Goal: Find contact information: Find contact information

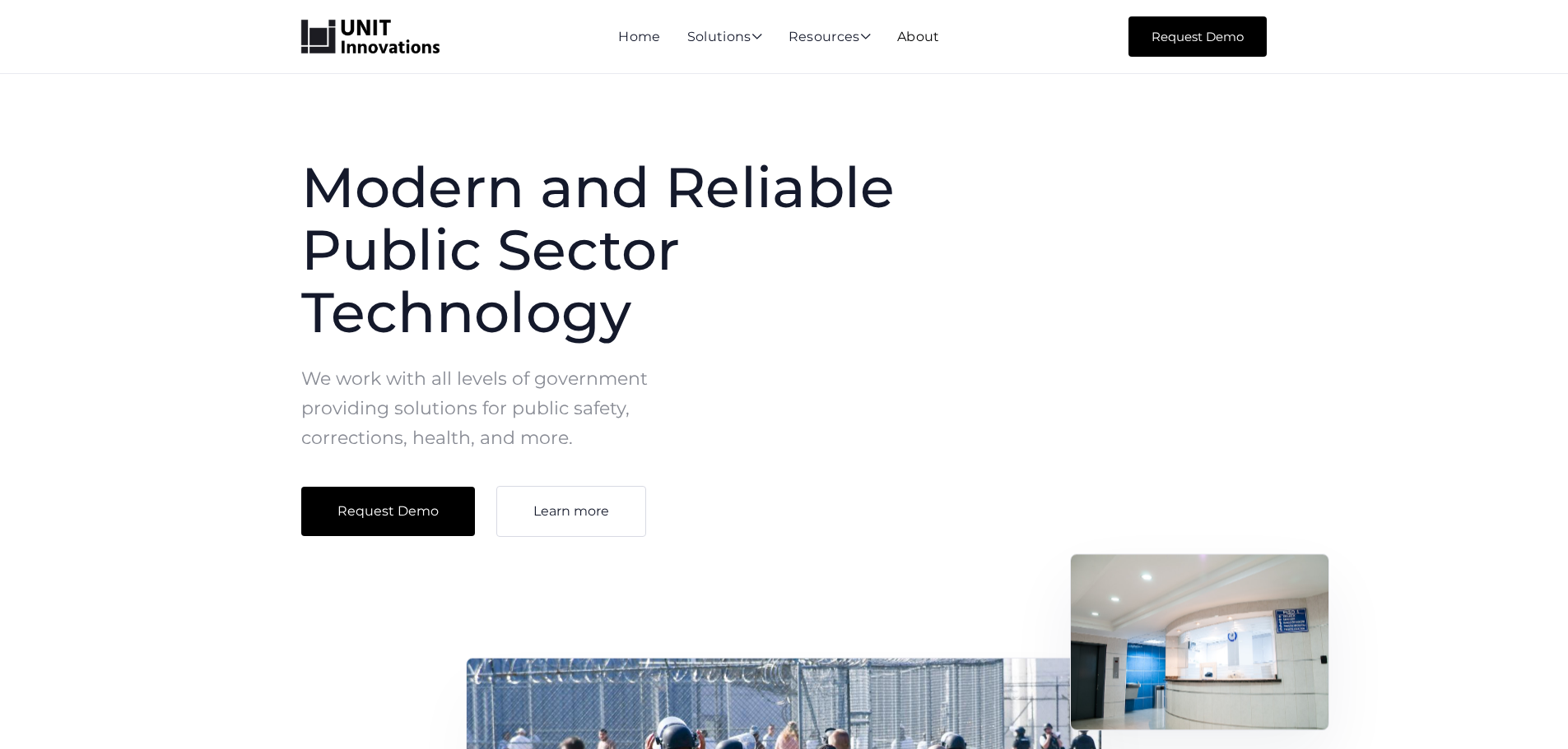
click at [924, 39] on link "About" at bounding box center [919, 36] width 43 height 16
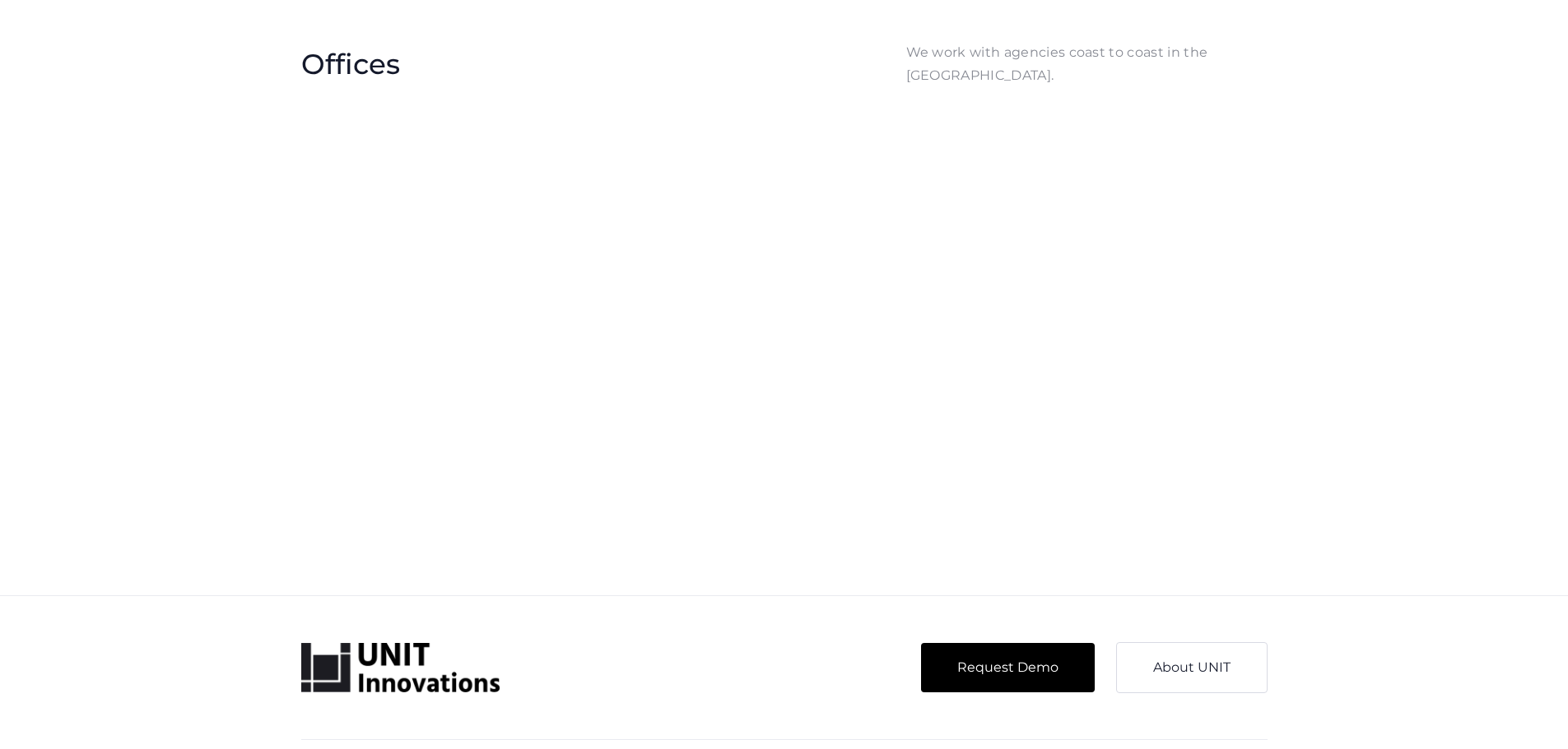
scroll to position [3702, 0]
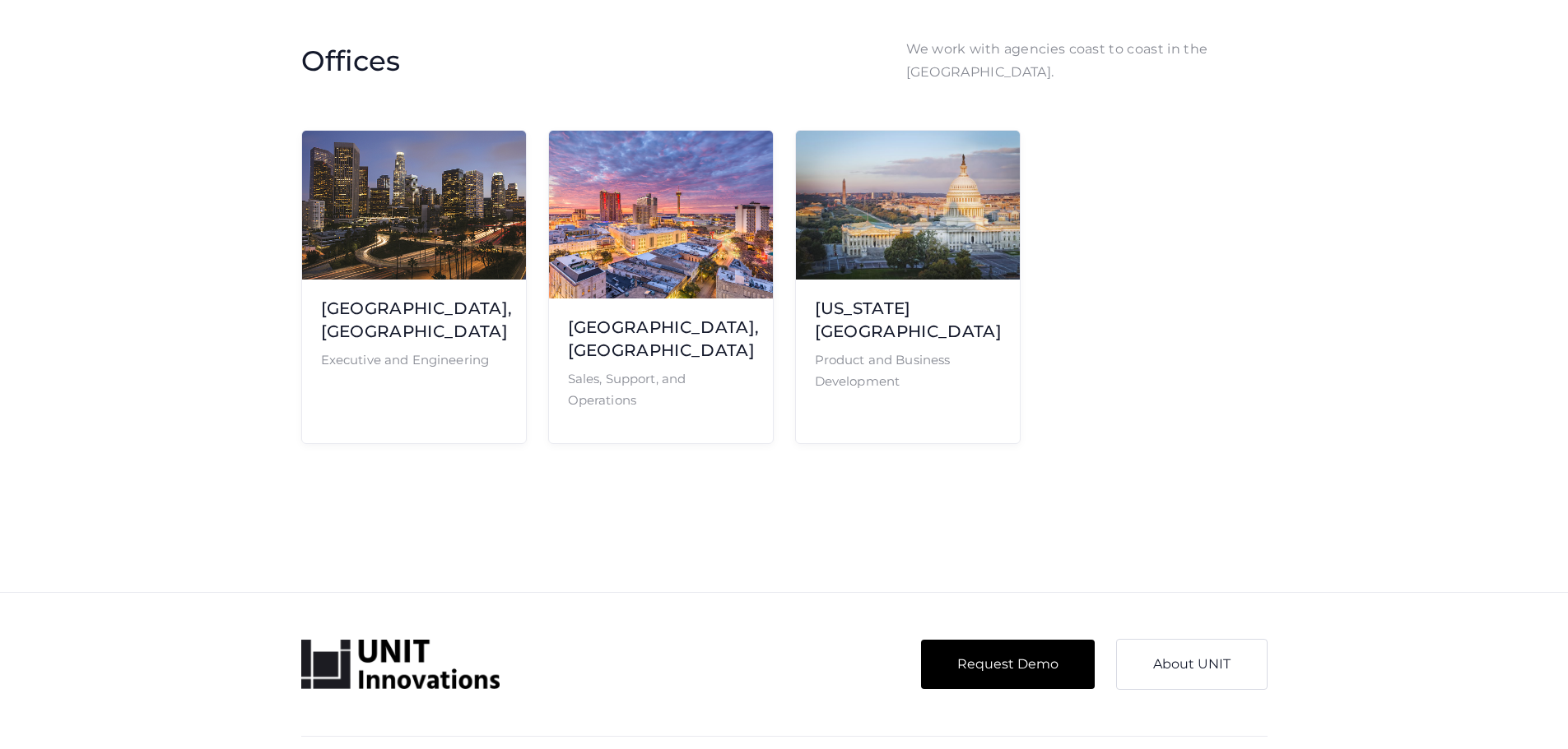
click at [632, 374] on p "Sales, Support, and Operations" at bounding box center [661, 390] width 186 height 43
click at [610, 350] on h3 "[GEOGRAPHIC_DATA], [GEOGRAPHIC_DATA]" at bounding box center [661, 339] width 186 height 46
click at [614, 279] on img at bounding box center [661, 214] width 224 height 167
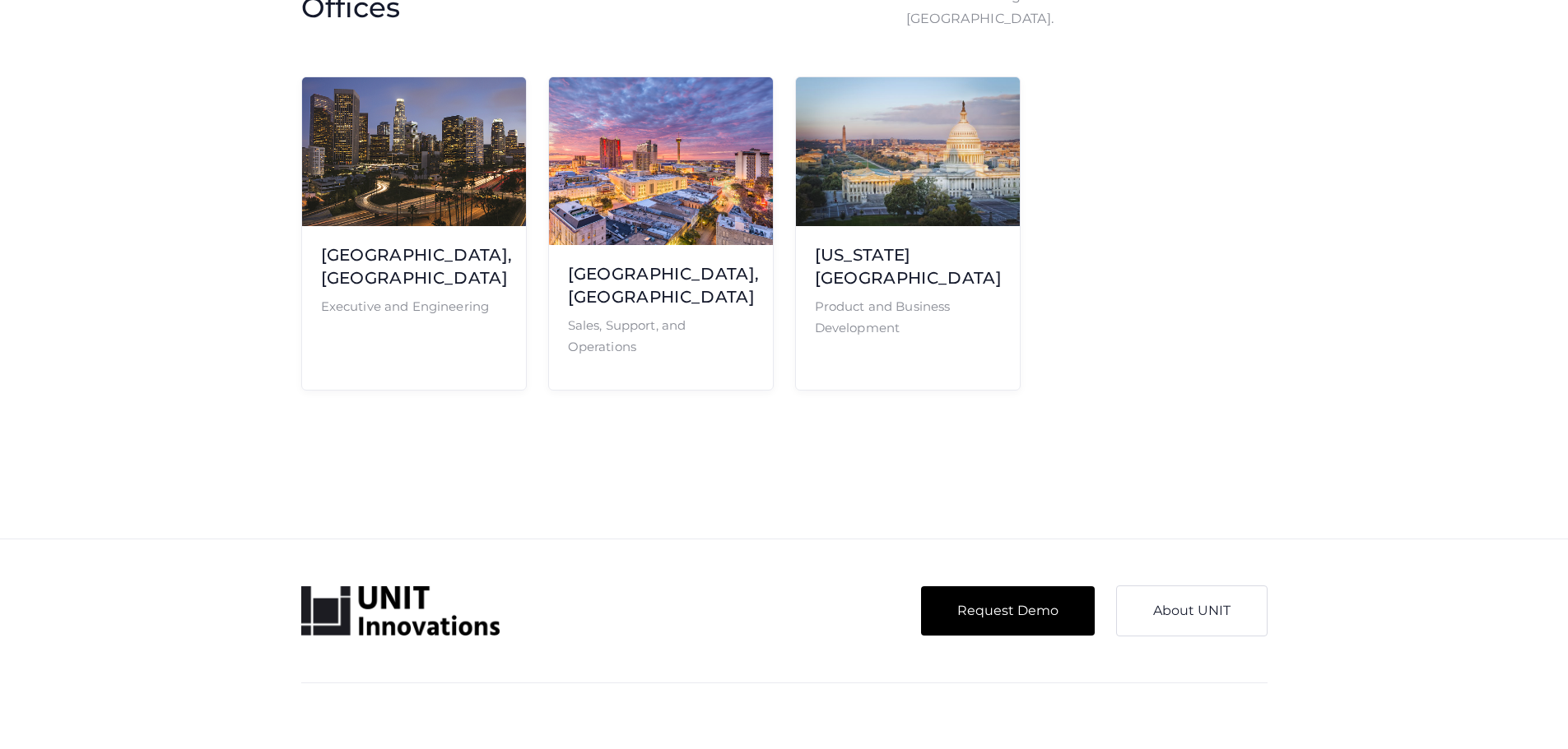
scroll to position [3784, 0]
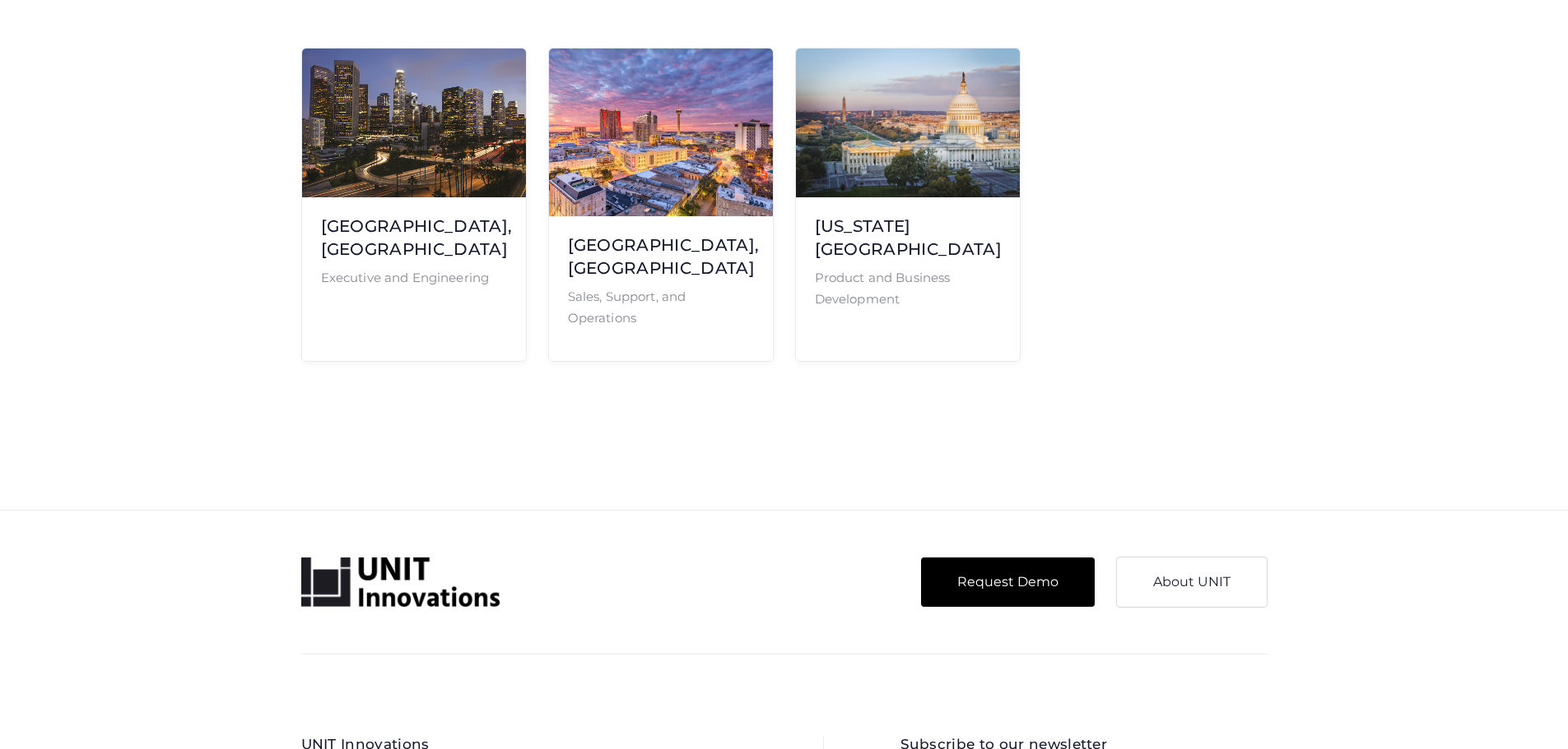
click at [601, 216] on img at bounding box center [661, 131] width 224 height 167
click at [594, 265] on h3 "[GEOGRAPHIC_DATA], [GEOGRAPHIC_DATA]" at bounding box center [661, 257] width 186 height 46
click at [590, 312] on p "Sales, Support, and Operations" at bounding box center [661, 308] width 186 height 43
click at [584, 328] on p "Sales, Support, and Operations" at bounding box center [661, 308] width 186 height 43
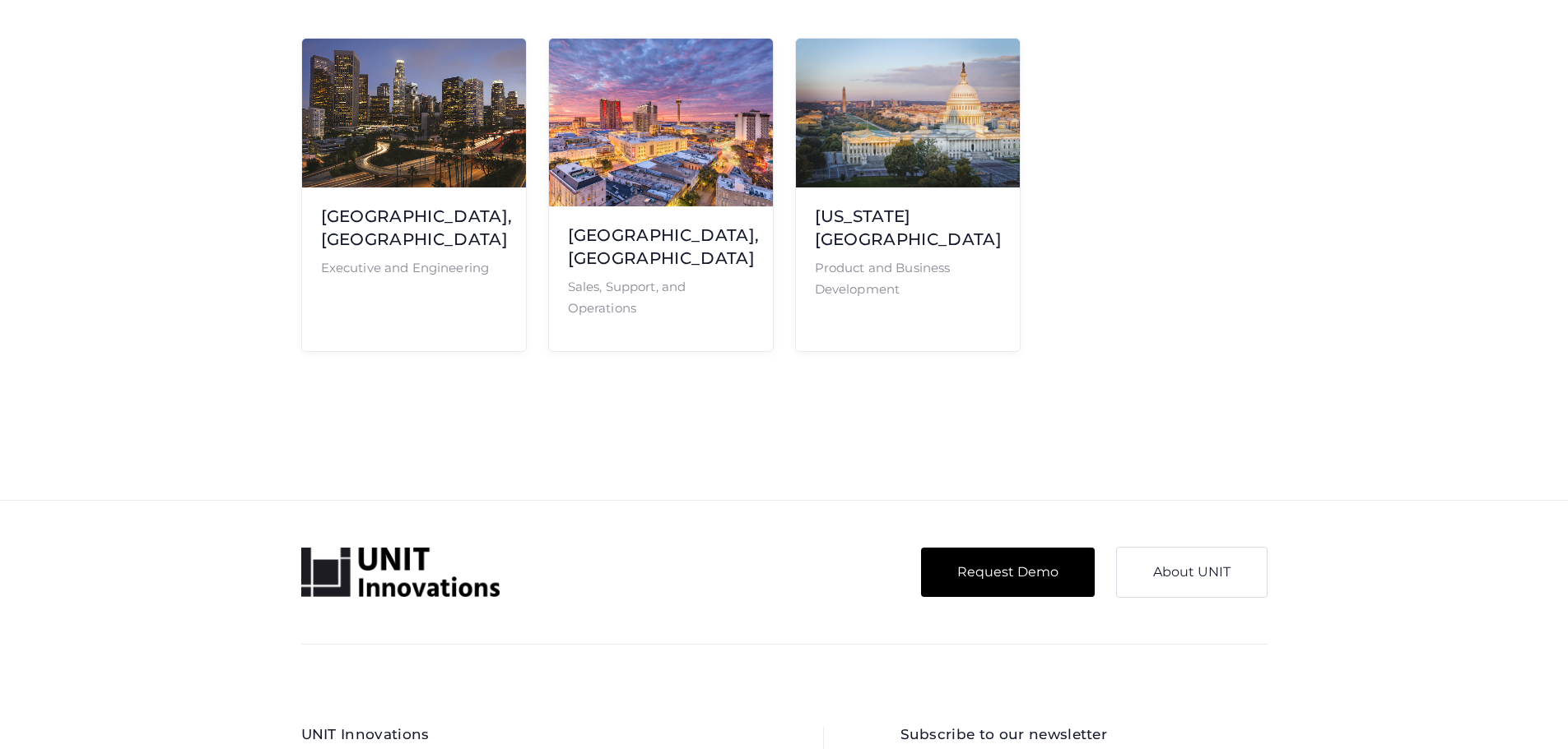
scroll to position [3714, 0]
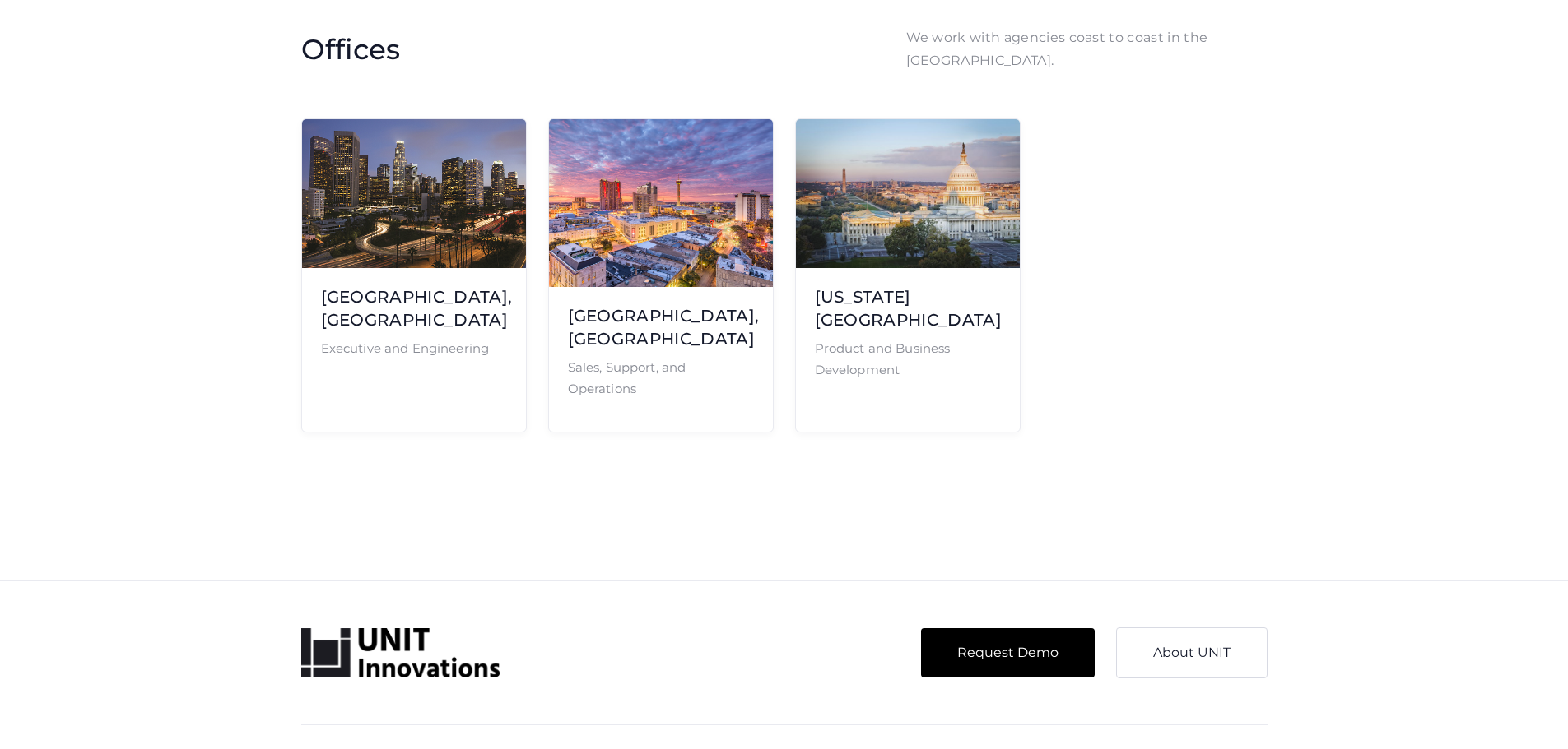
click at [608, 287] on img at bounding box center [661, 203] width 224 height 167
drag, startPoint x: 616, startPoint y: 301, endPoint x: 622, endPoint y: 283, distance: 19.0
click at [622, 283] on img at bounding box center [661, 203] width 224 height 167
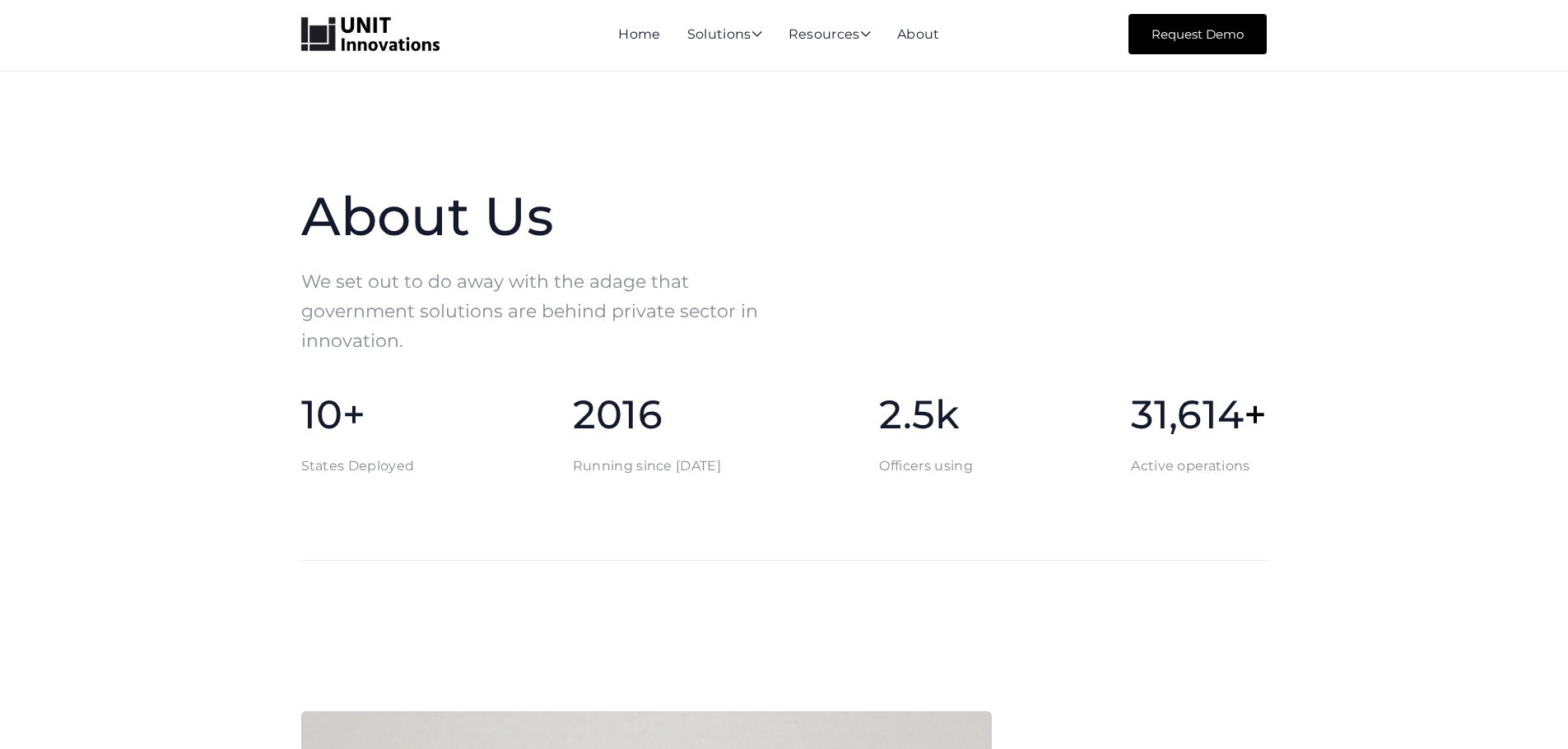
scroll to position [0, 0]
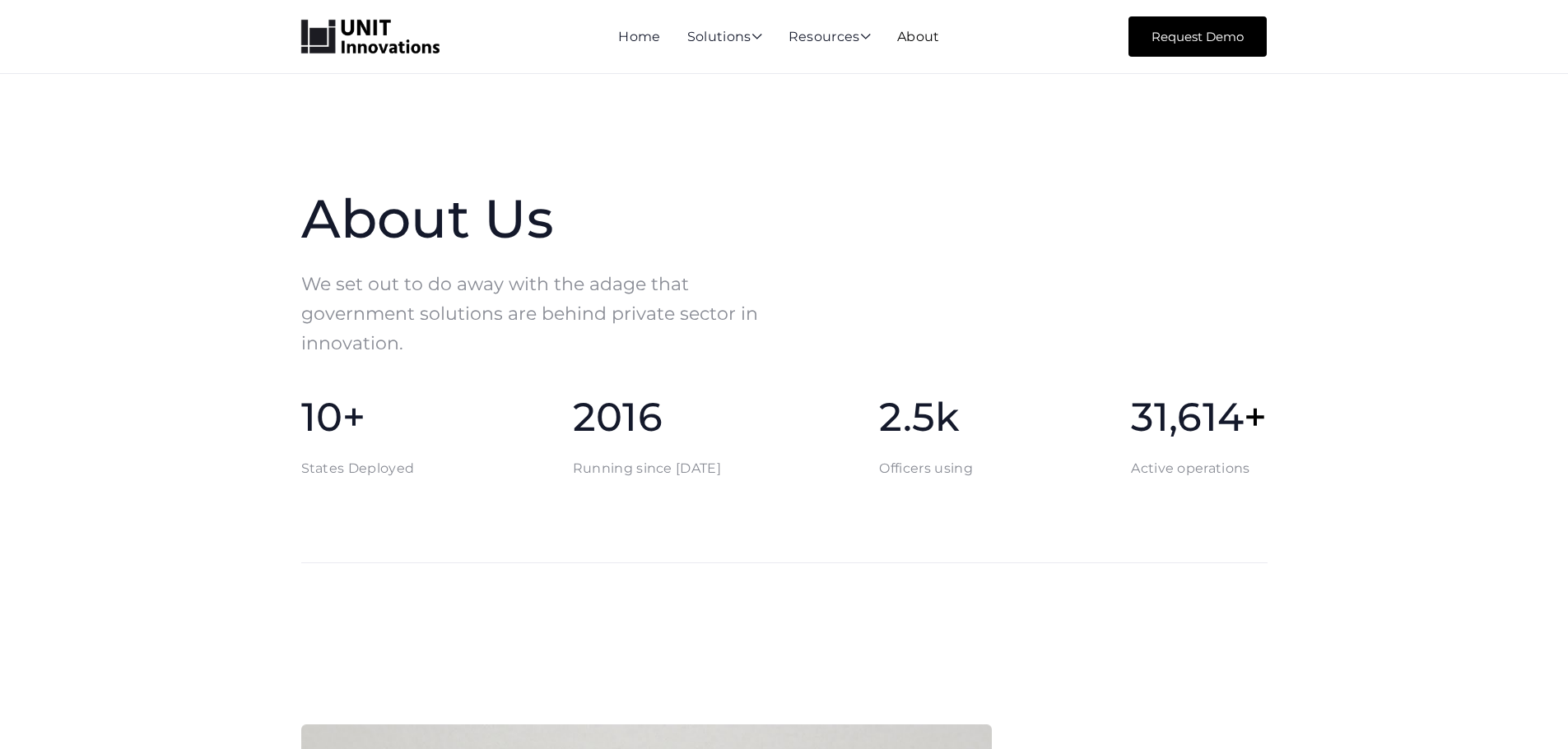
click at [937, 31] on link "About" at bounding box center [919, 36] width 43 height 16
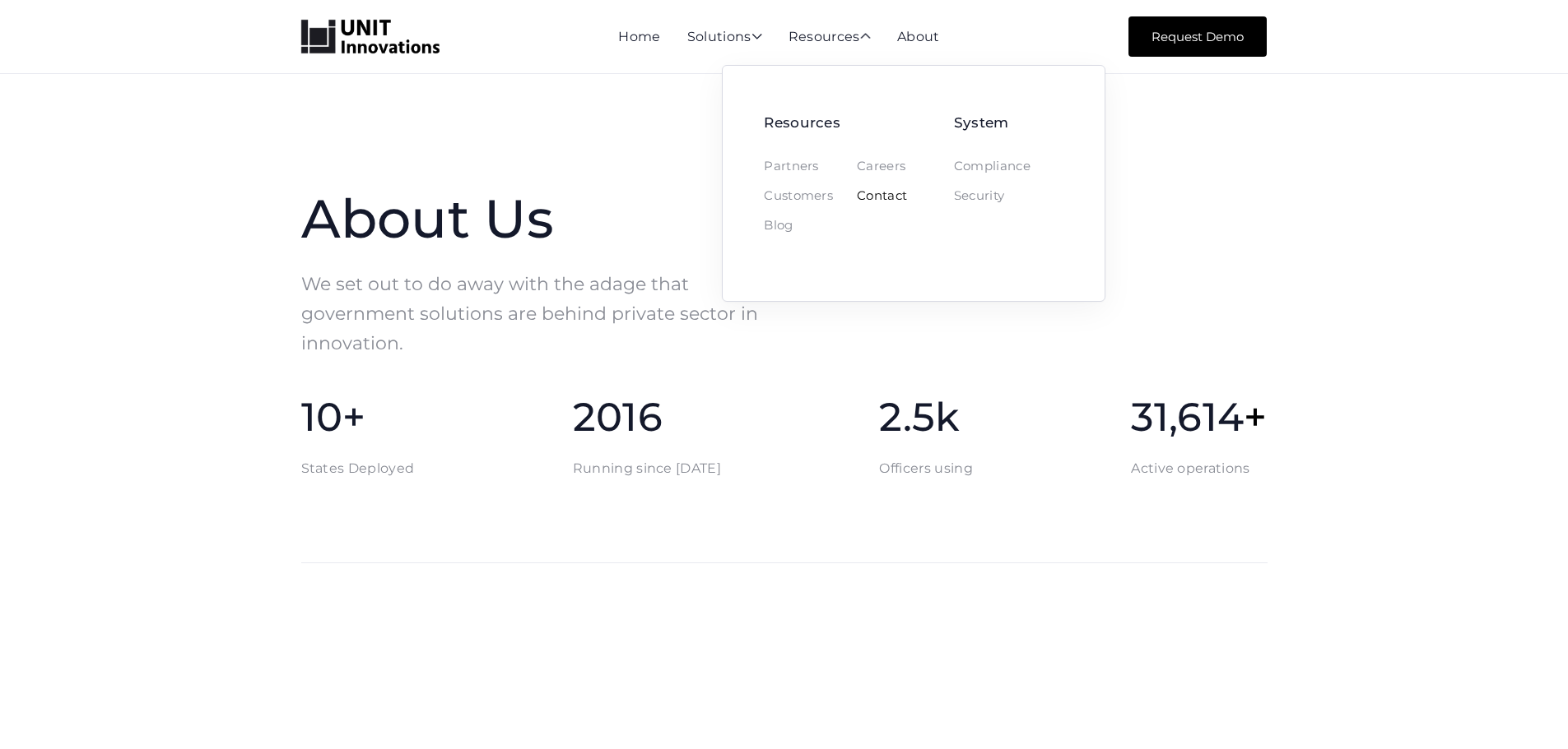
click at [896, 192] on link "Contact" at bounding box center [882, 196] width 50 height 13
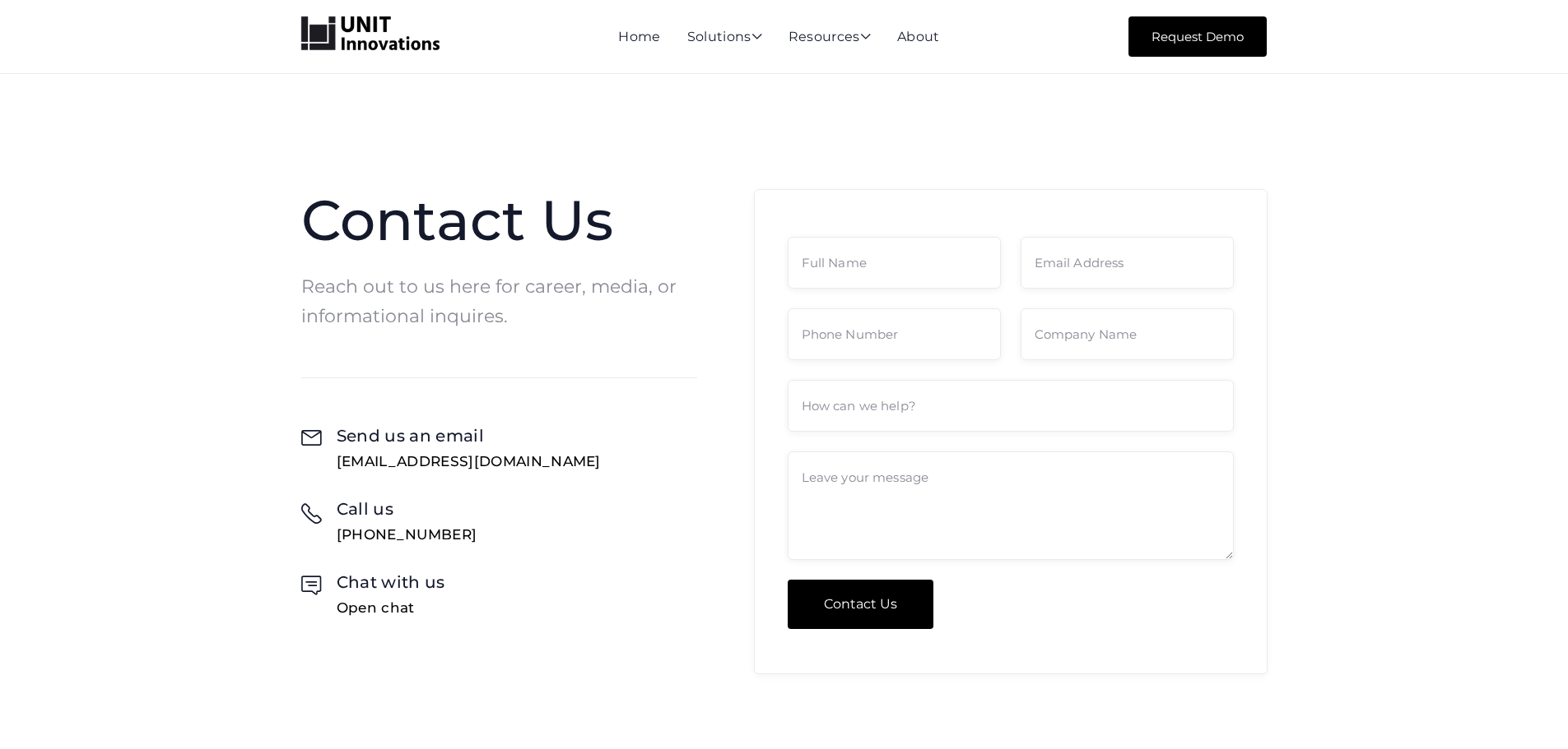
drag, startPoint x: 404, startPoint y: 55, endPoint x: 350, endPoint y: 47, distance: 54.6
click at [350, 47] on div "Home Solutions  AI for Public Sector AI solutions for state and local governme…" at bounding box center [784, 37] width 966 height 41
click at [360, 83] on div "Contact Us Reach out to us here for career, media, or informational inquires. …" at bounding box center [784, 440] width 1568 height 732
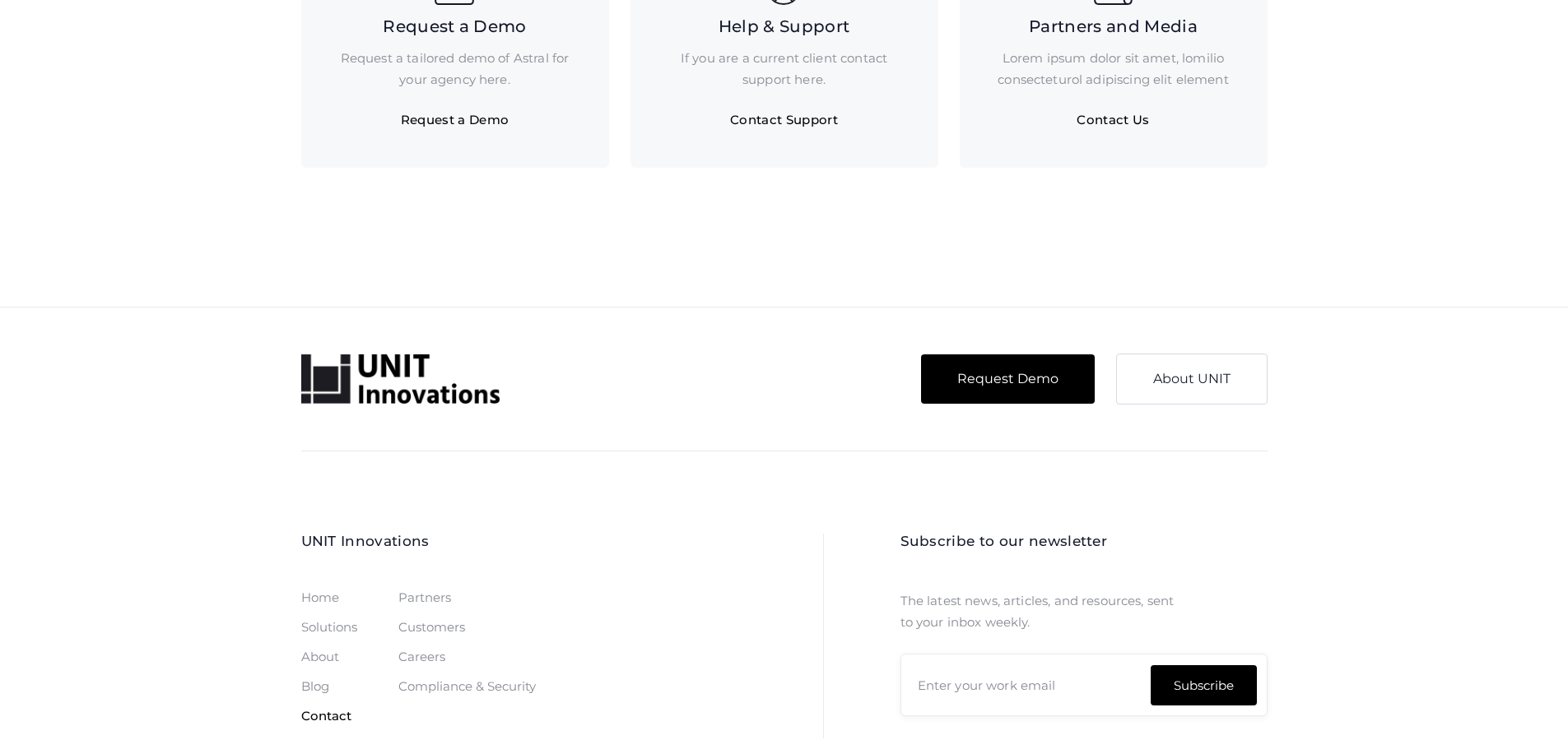
scroll to position [1219, 0]
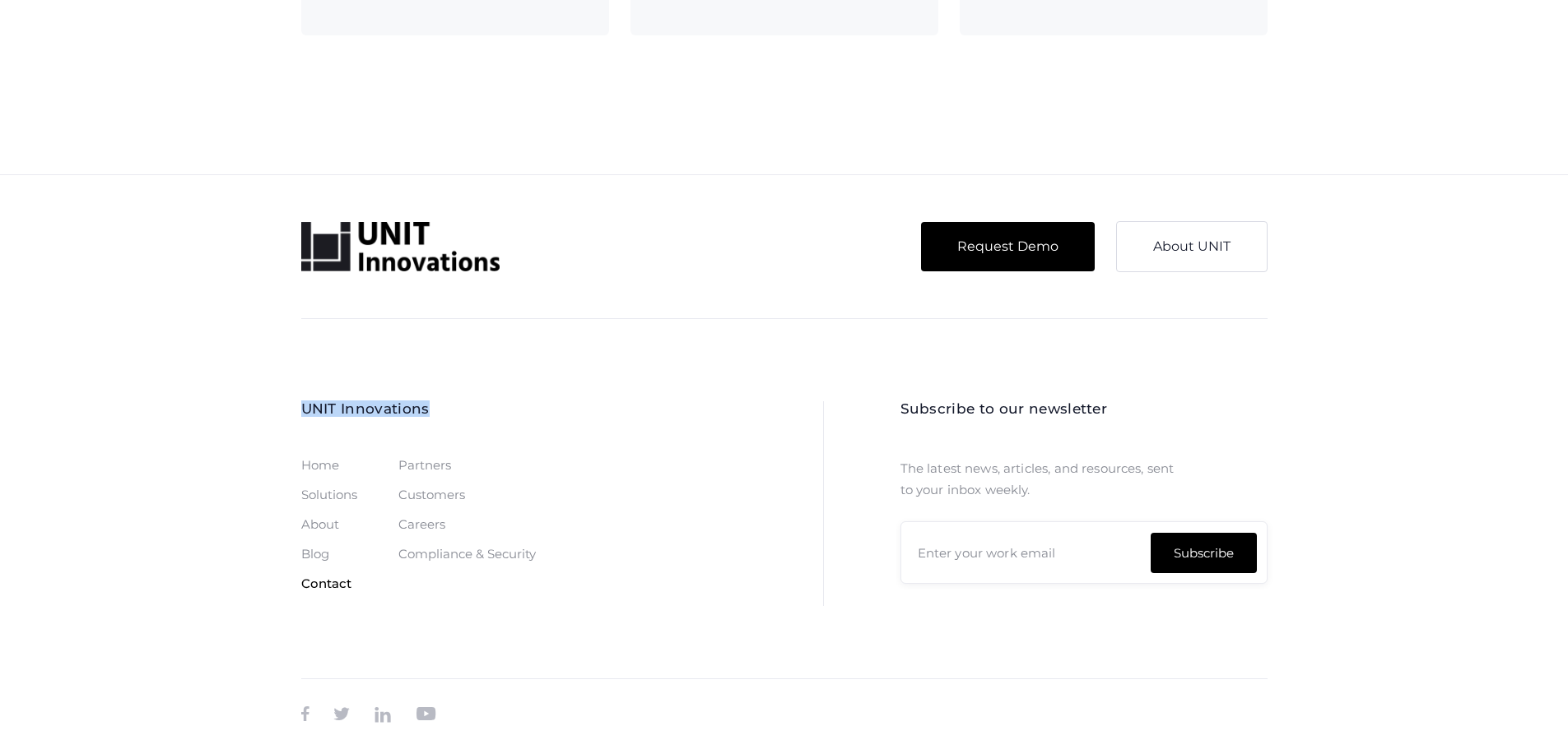
drag, startPoint x: 387, startPoint y: 409, endPoint x: 235, endPoint y: 411, distance: 152.0
click at [235, 411] on footer "Request Demo About UNIT UNIT Innovations Home Solutions About Blog Contact Part…" at bounding box center [784, 462] width 1568 height 575
copy h2 "UNIT Innovations"
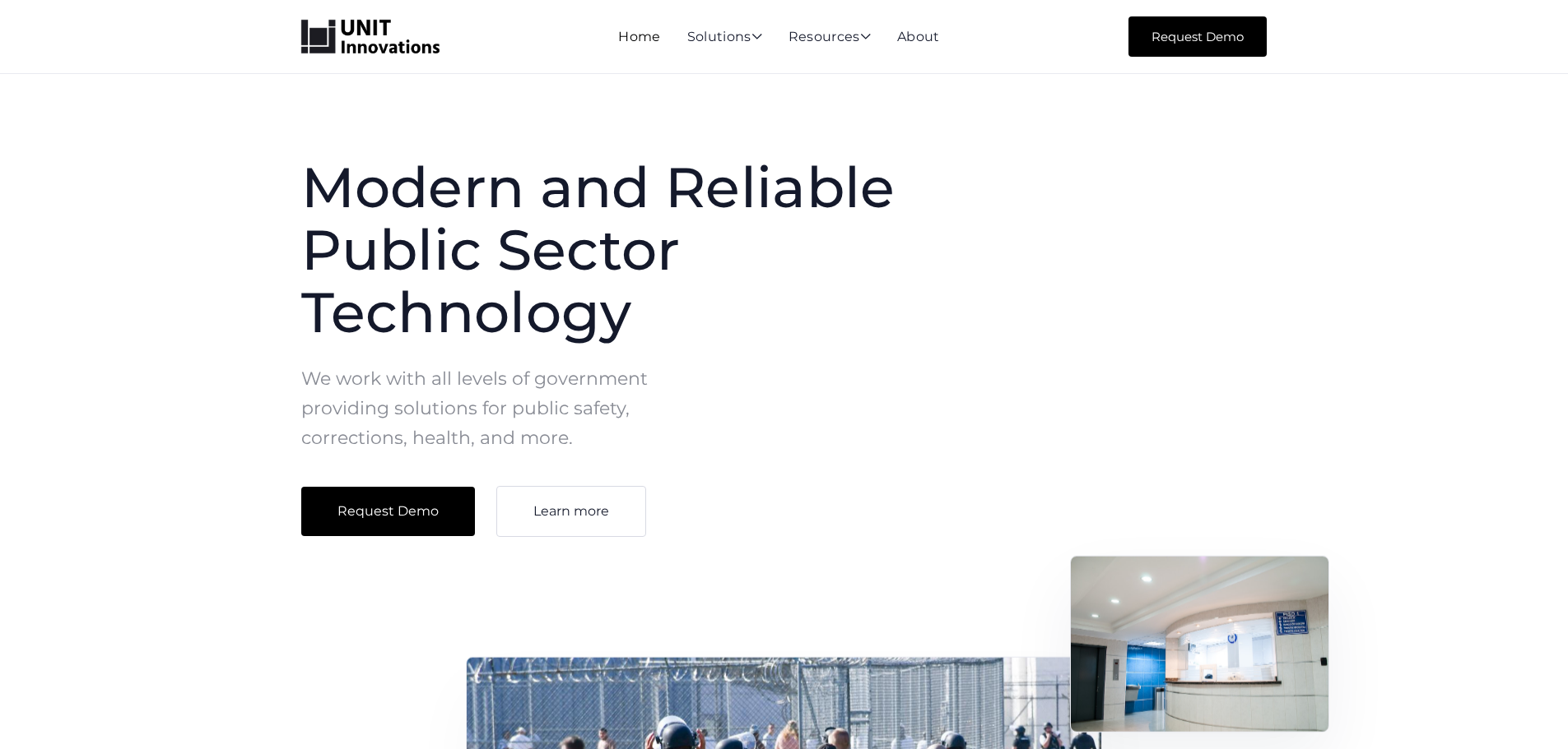
click at [621, 41] on link "Home" at bounding box center [638, 36] width 42 height 16
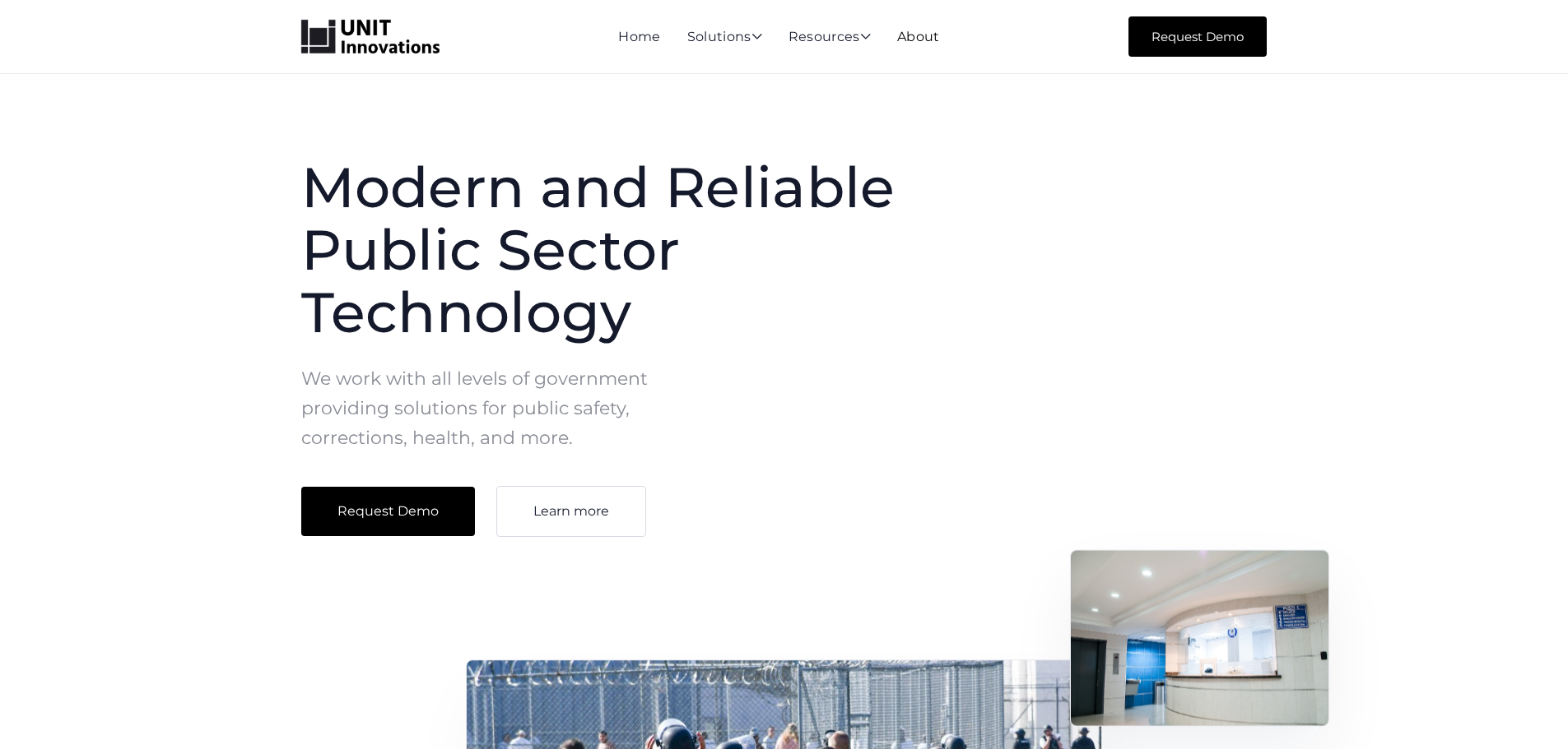
click at [940, 31] on link "About" at bounding box center [919, 36] width 43 height 16
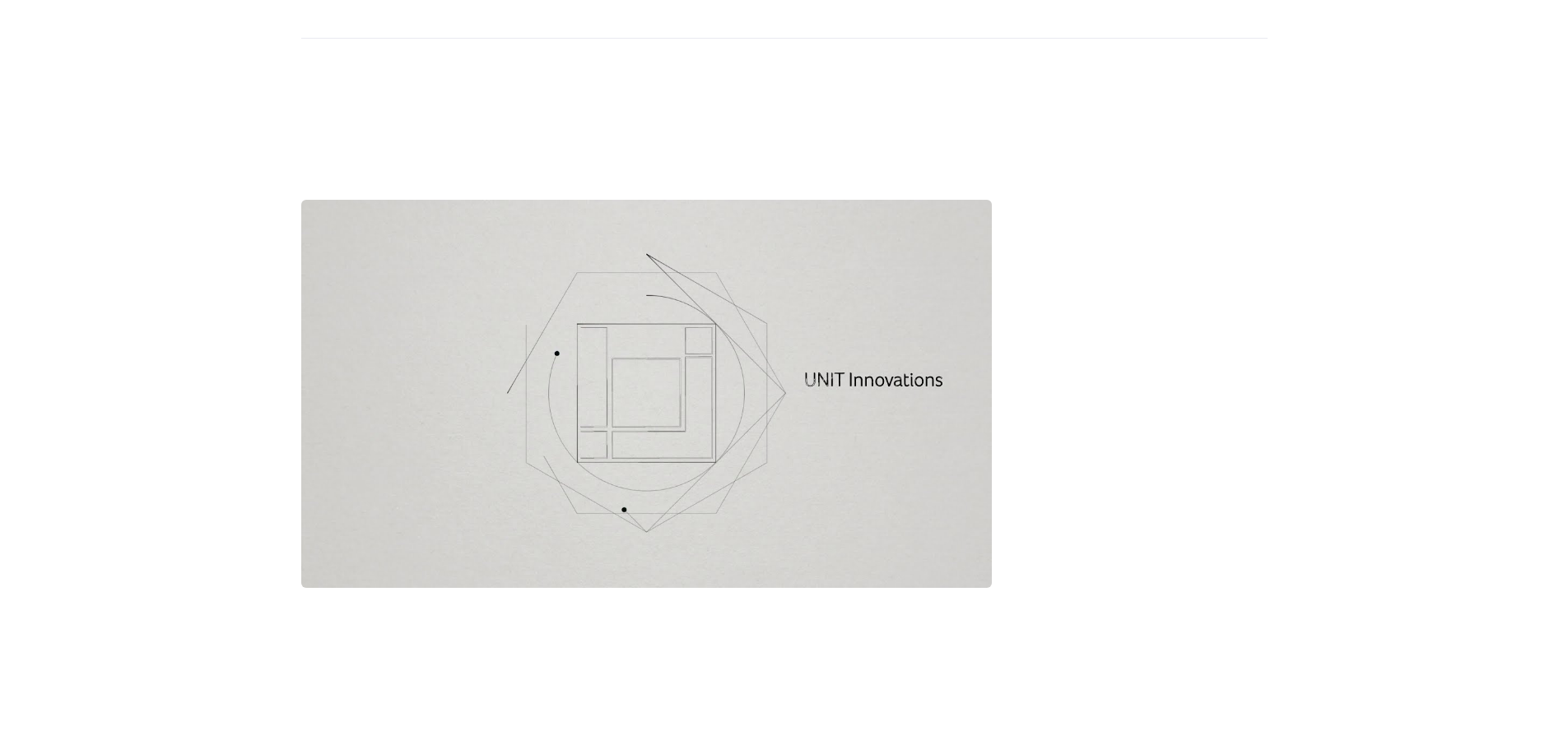
scroll to position [576, 0]
